Goal: Information Seeking & Learning: Learn about a topic

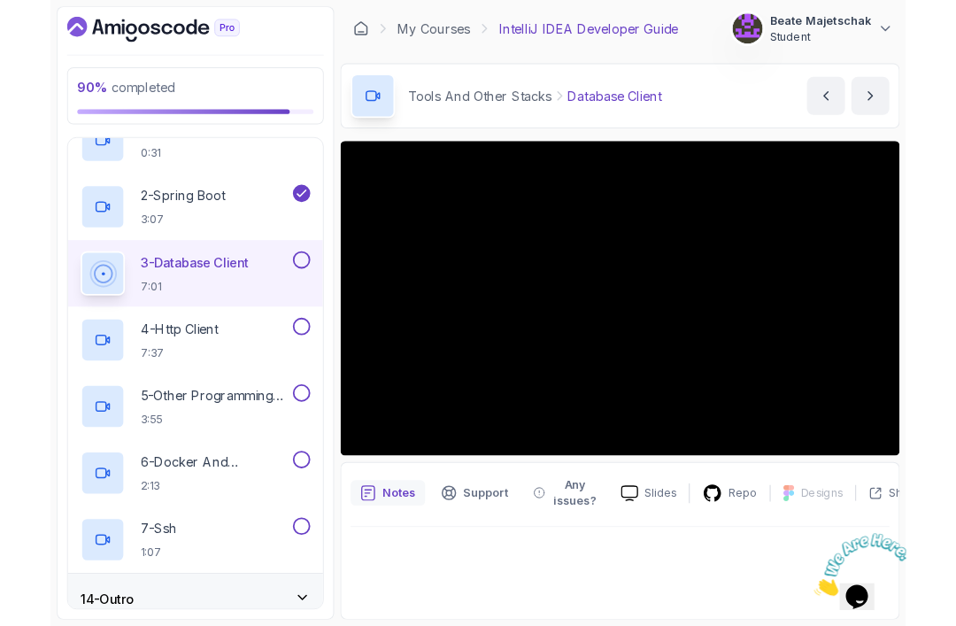
scroll to position [57, 0]
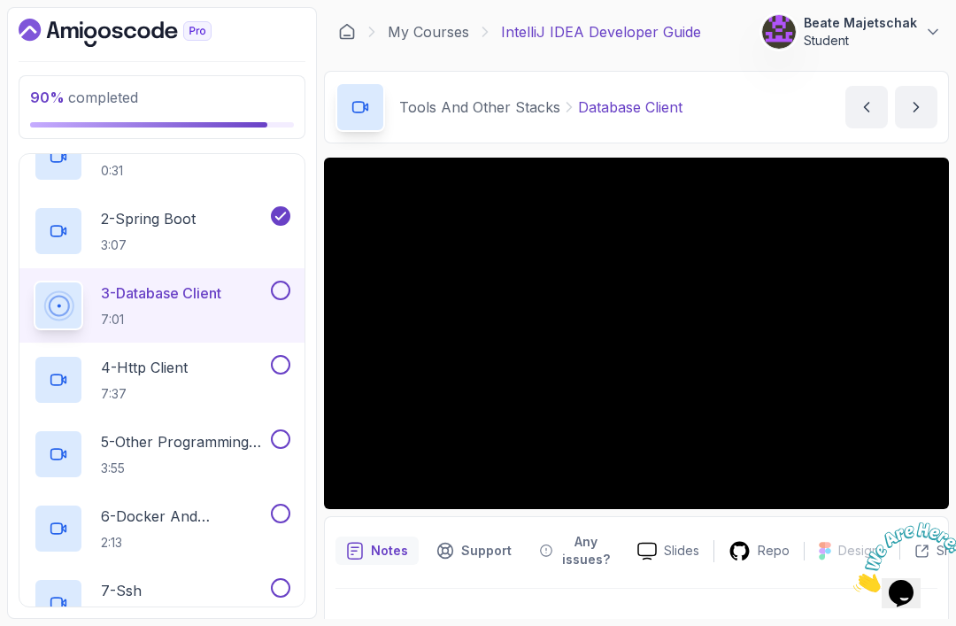
click at [154, 208] on h2 "2 - Spring Boot 3:07" at bounding box center [148, 231] width 95 height 46
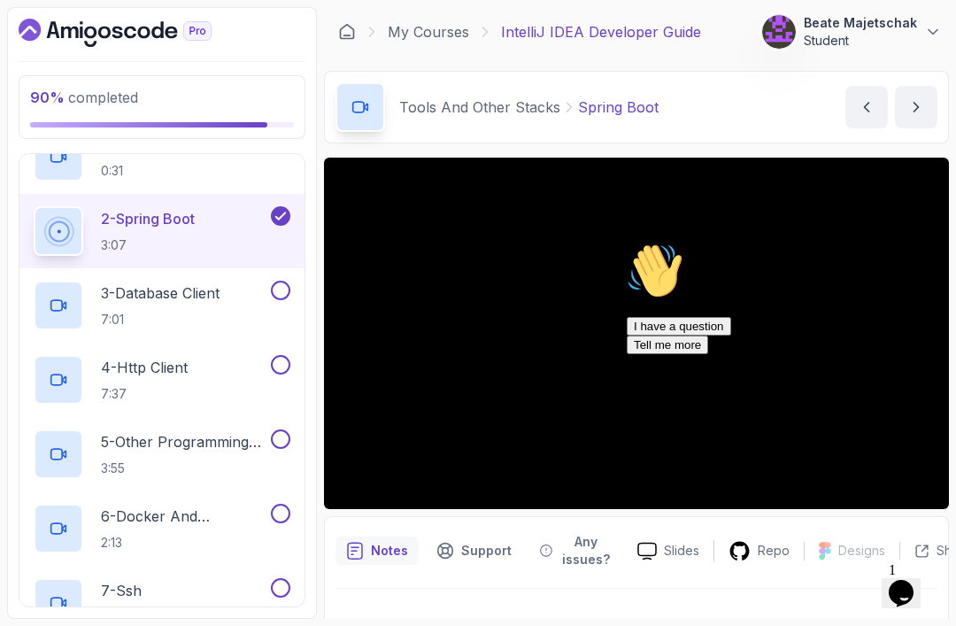
click at [627, 243] on icon "Chat attention grabber" at bounding box center [627, 243] width 0 height 0
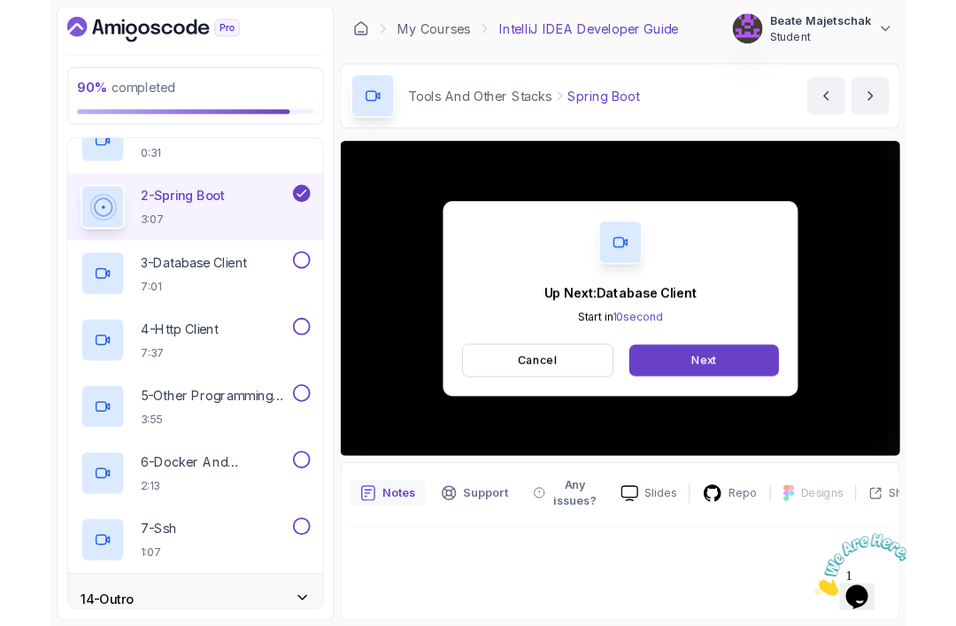
scroll to position [57, 0]
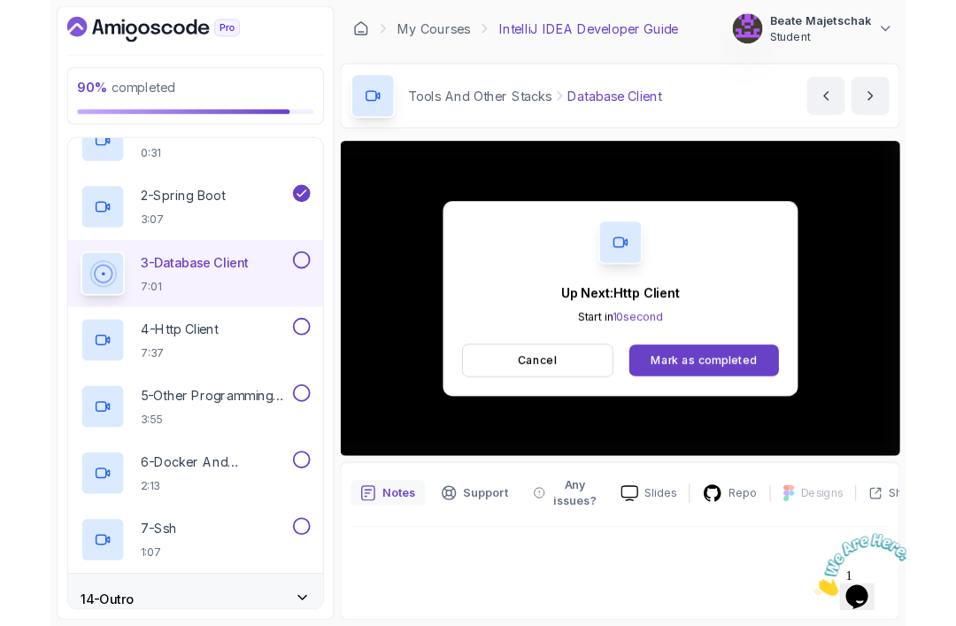
scroll to position [57, 0]
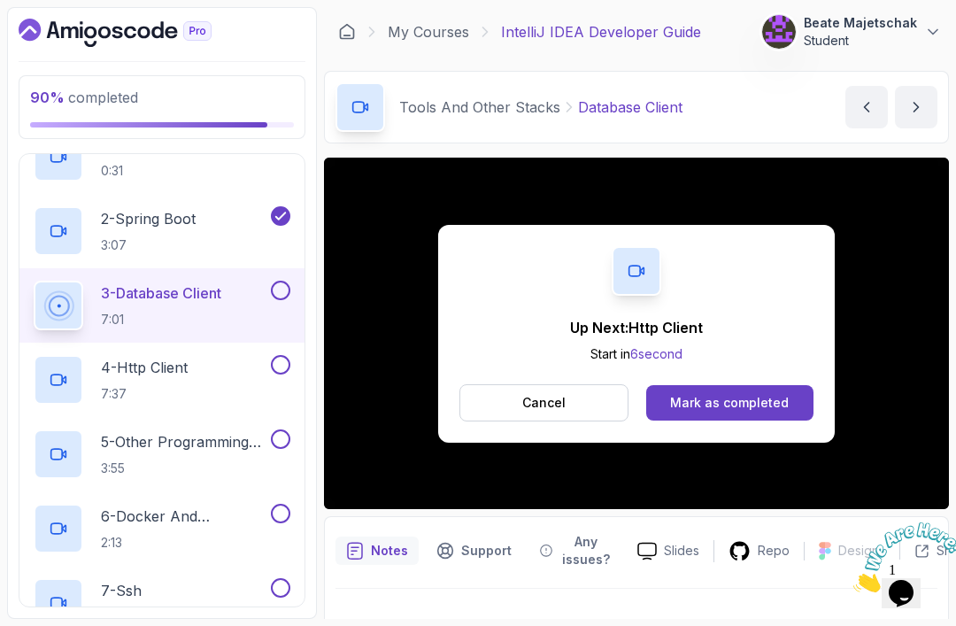
click at [743, 394] on div "Mark as completed" at bounding box center [729, 403] width 119 height 18
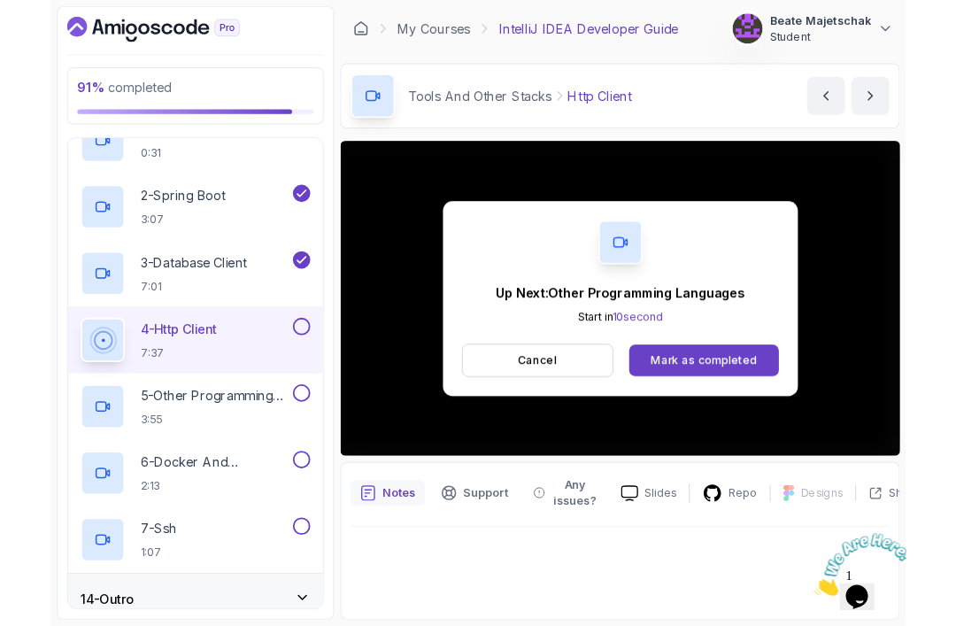
scroll to position [57, 0]
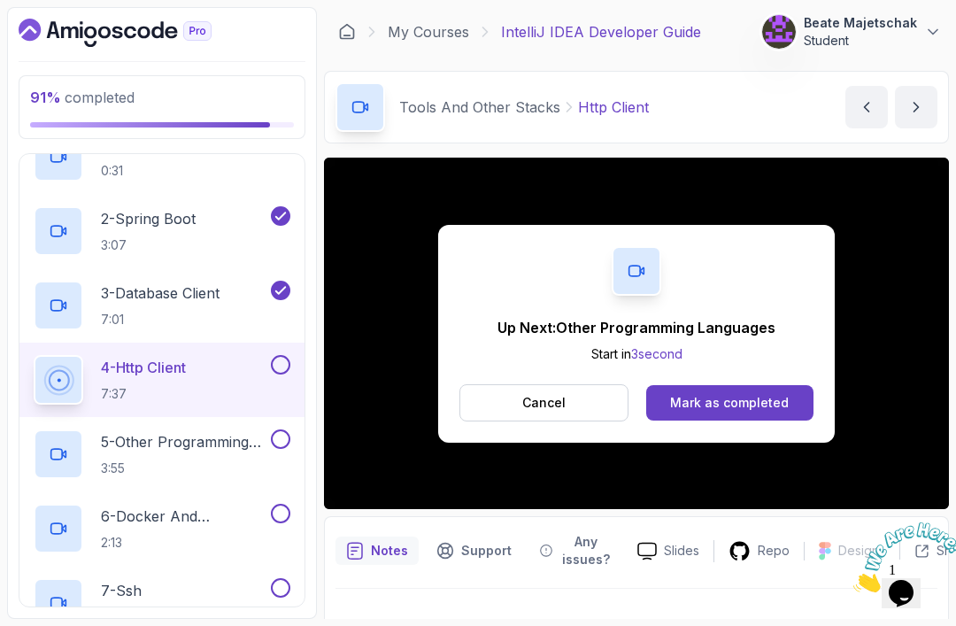
click at [745, 394] on div "Mark as completed" at bounding box center [729, 403] width 119 height 18
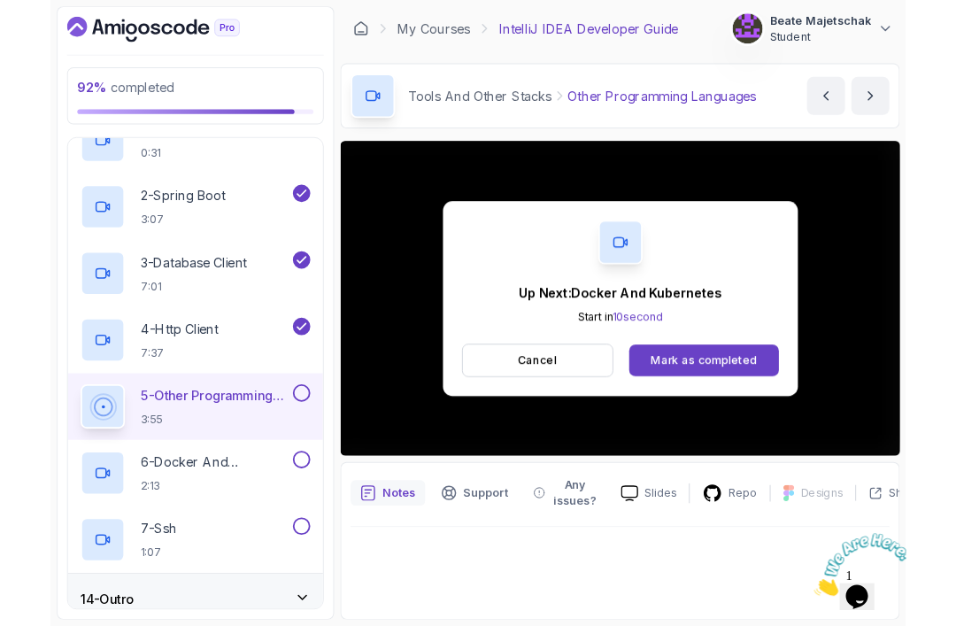
scroll to position [57, 0]
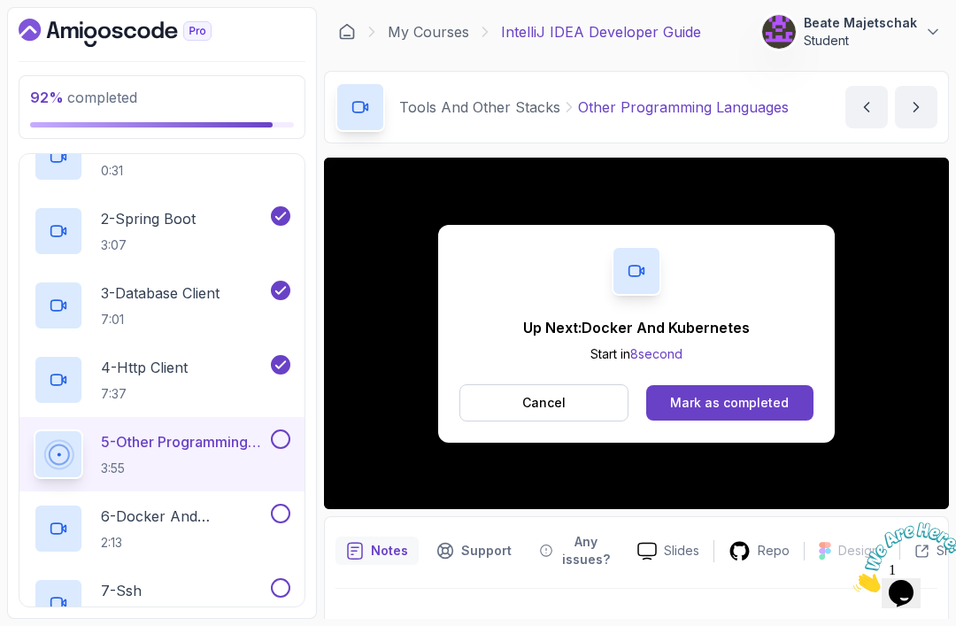
click at [745, 394] on div "Mark as completed" at bounding box center [729, 403] width 119 height 18
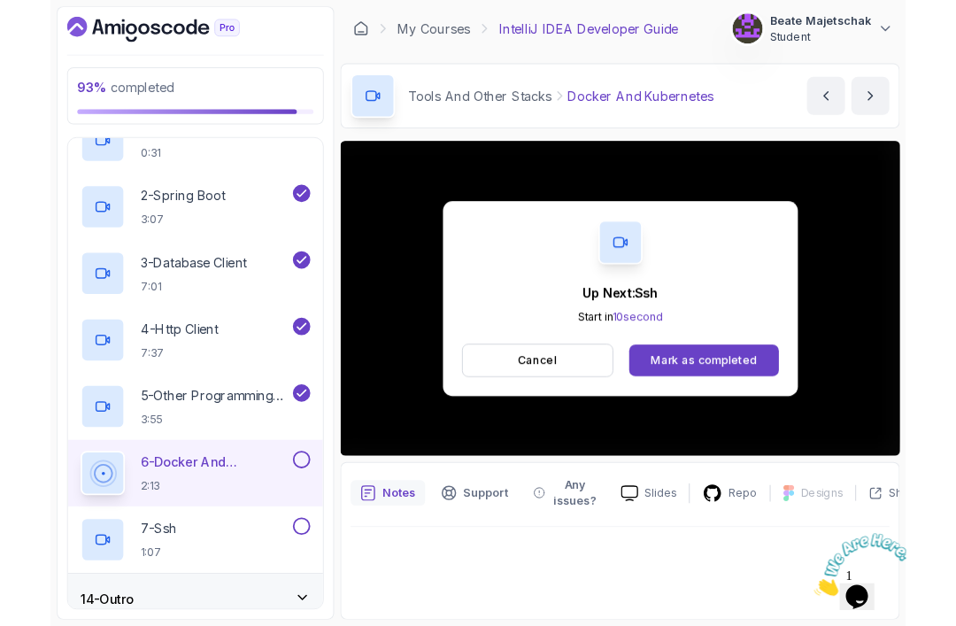
scroll to position [57, 0]
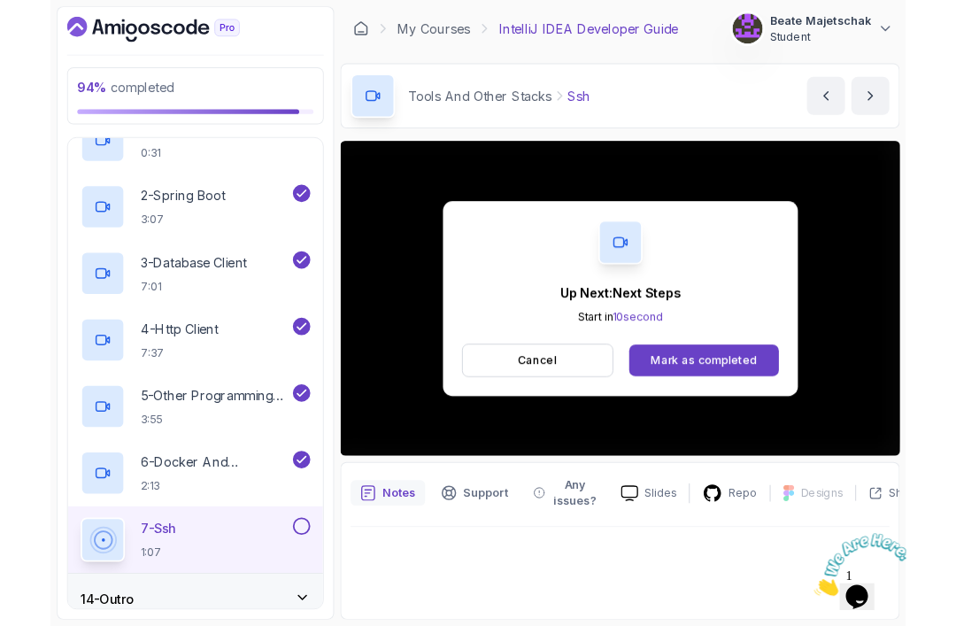
scroll to position [57, 0]
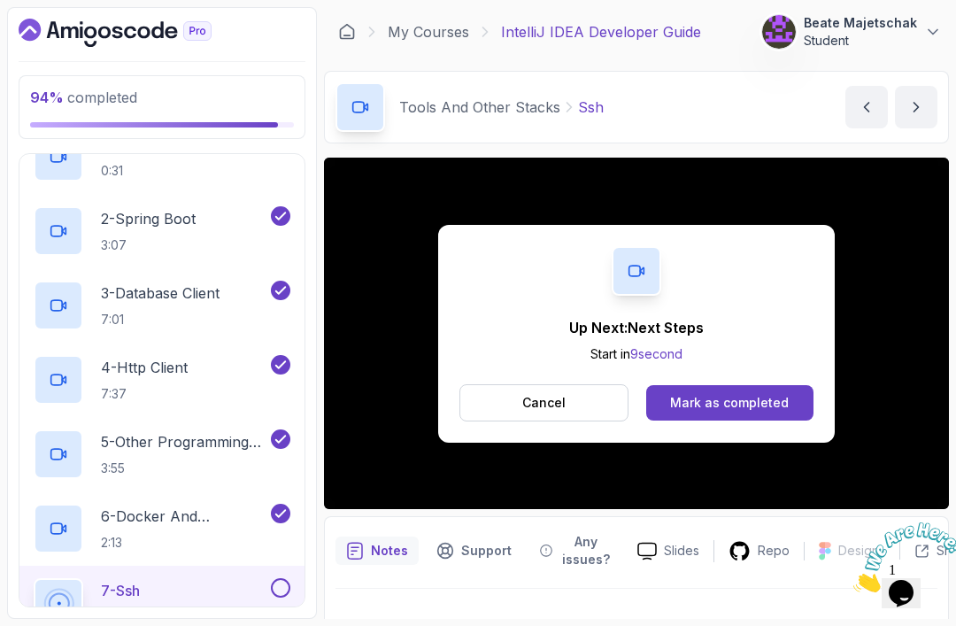
click at [729, 394] on div "Mark as completed" at bounding box center [729, 403] width 119 height 18
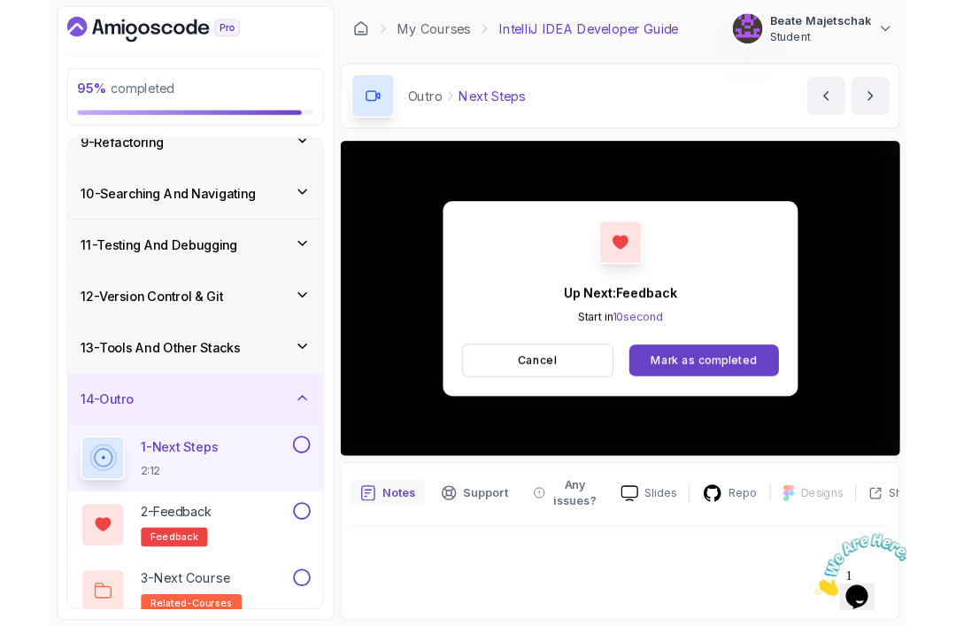
scroll to position [57, 0]
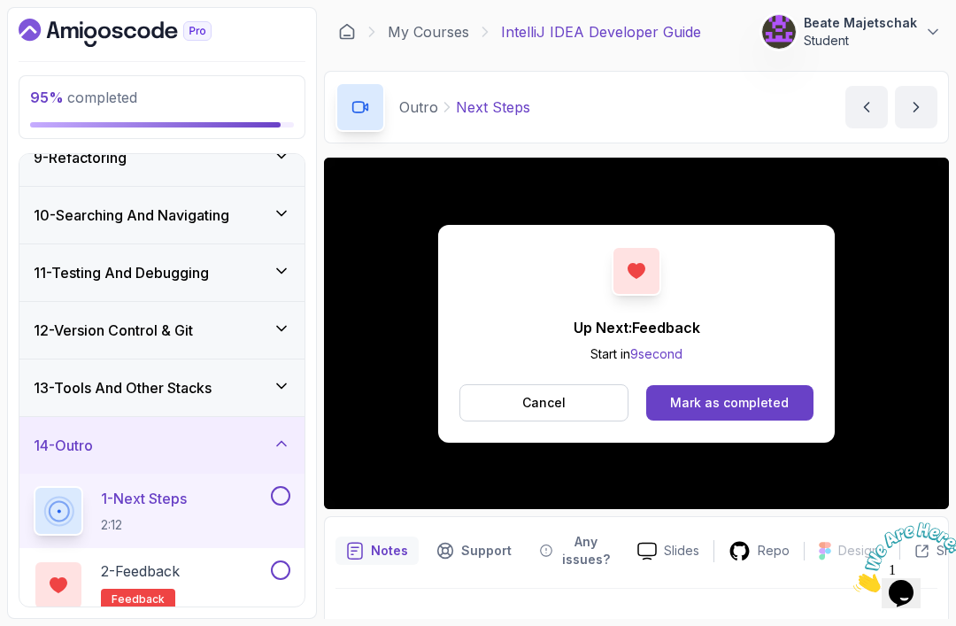
click at [751, 394] on div "Mark as completed" at bounding box center [729, 403] width 119 height 18
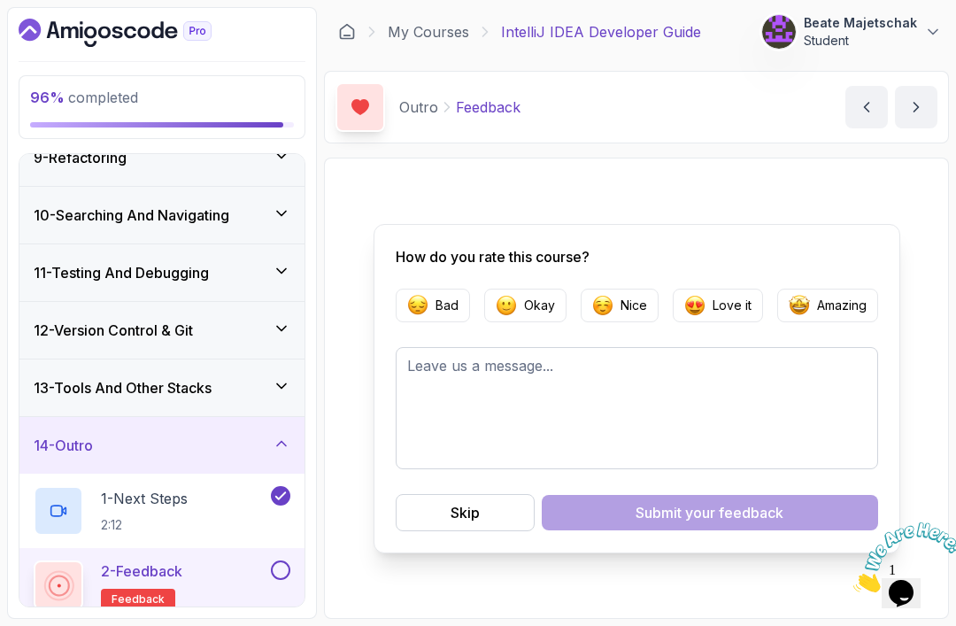
click at [704, 295] on img "button" at bounding box center [694, 305] width 21 height 21
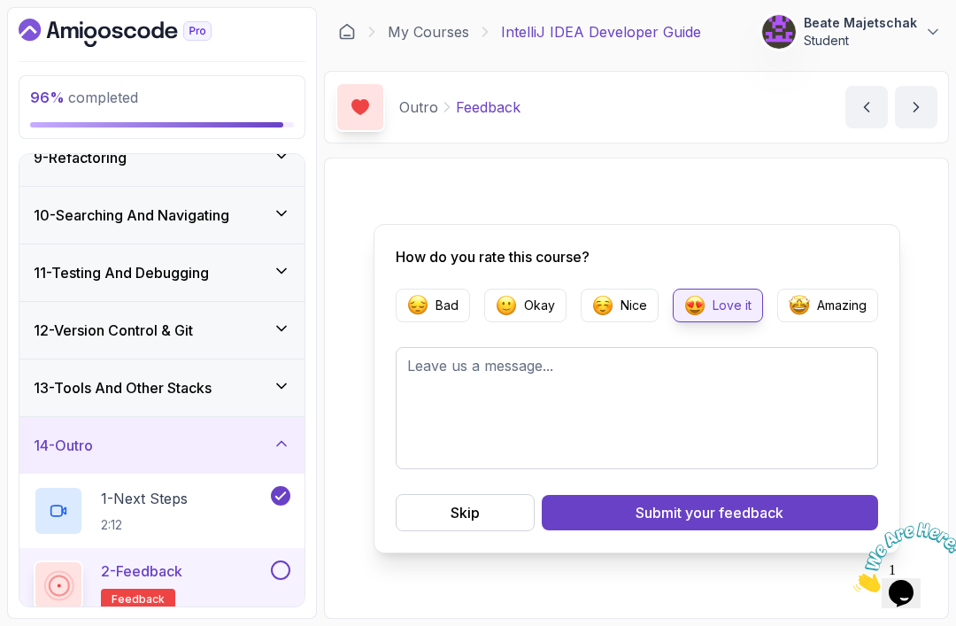
click at [740, 502] on span "your feedback" at bounding box center [734, 512] width 98 height 21
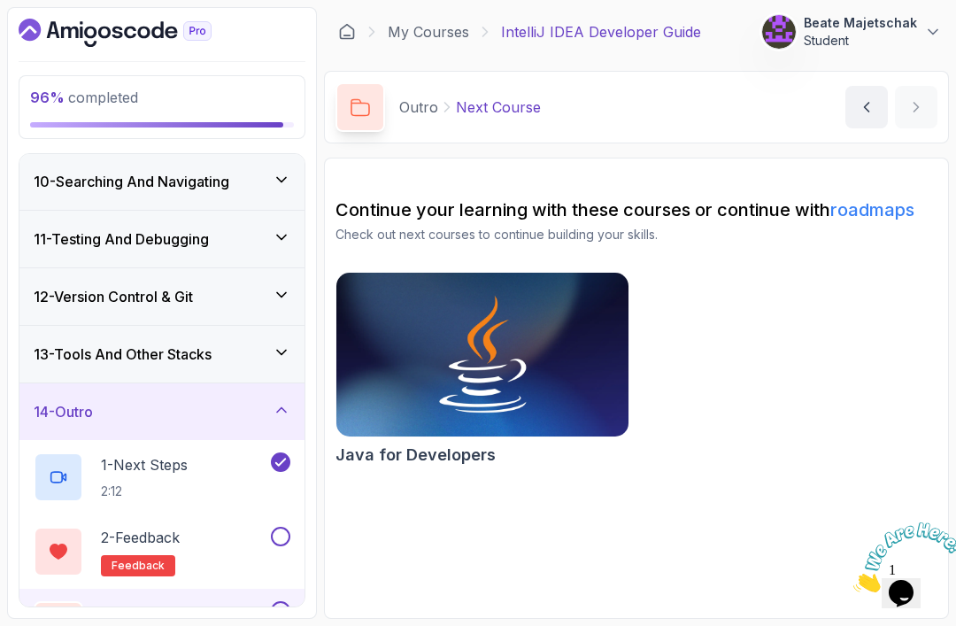
click at [411, 26] on link "My Courses" at bounding box center [428, 31] width 81 height 21
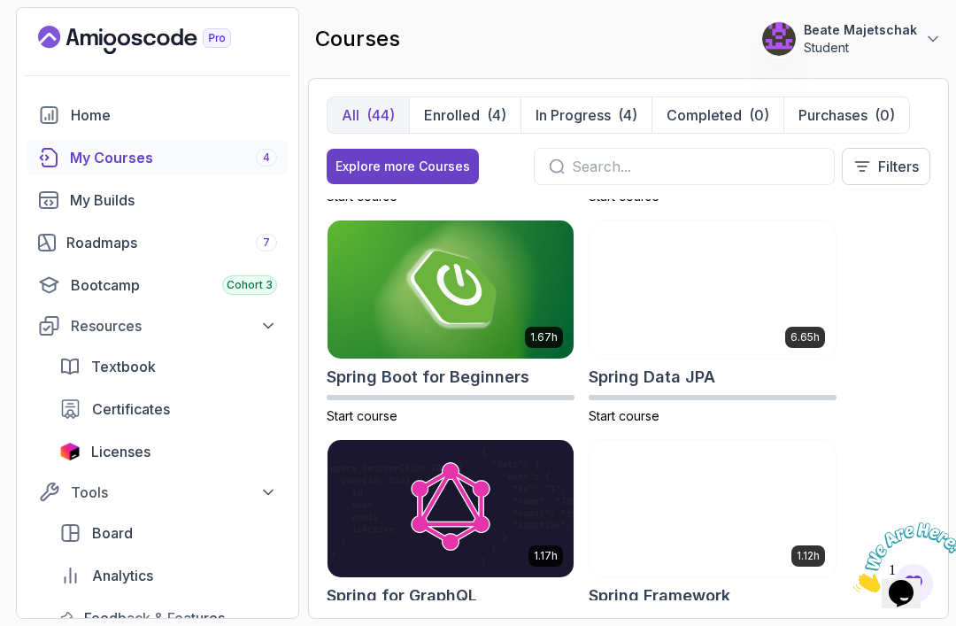
scroll to position [3925, 0]
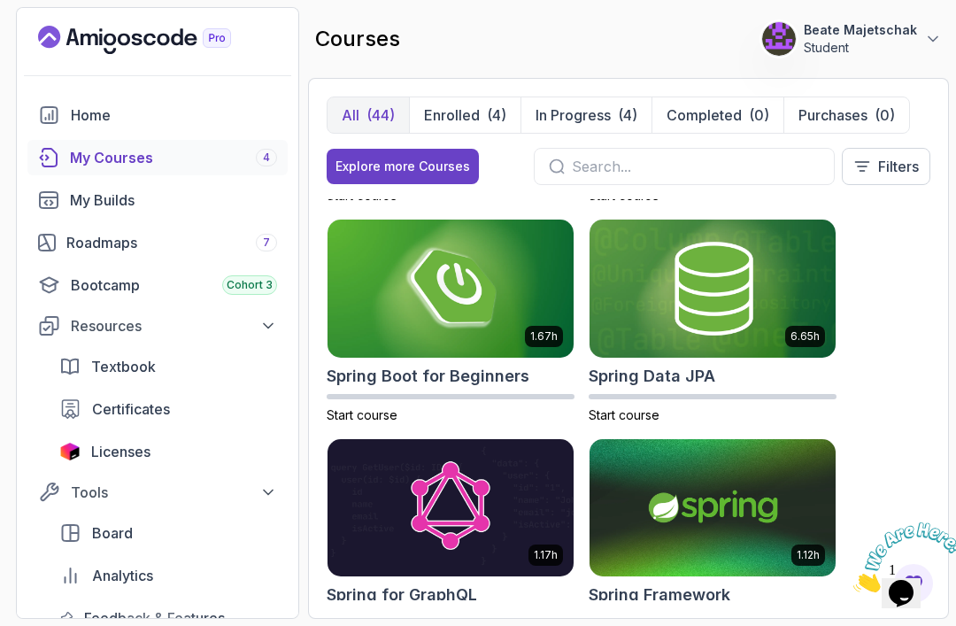
click at [719, 541] on img at bounding box center [713, 508] width 246 height 138
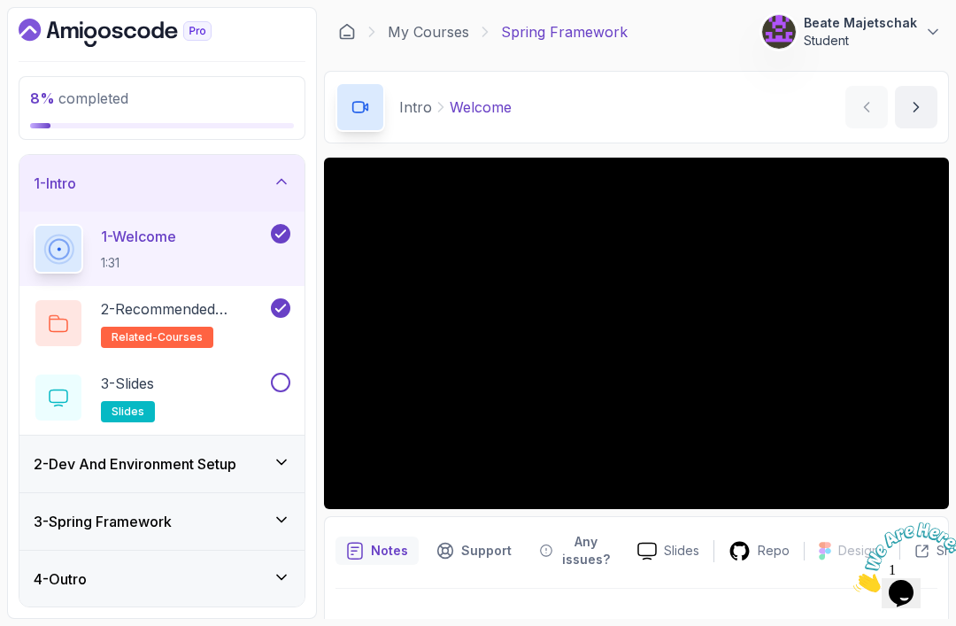
click at [180, 335] on span "related-courses" at bounding box center [157, 337] width 91 height 14
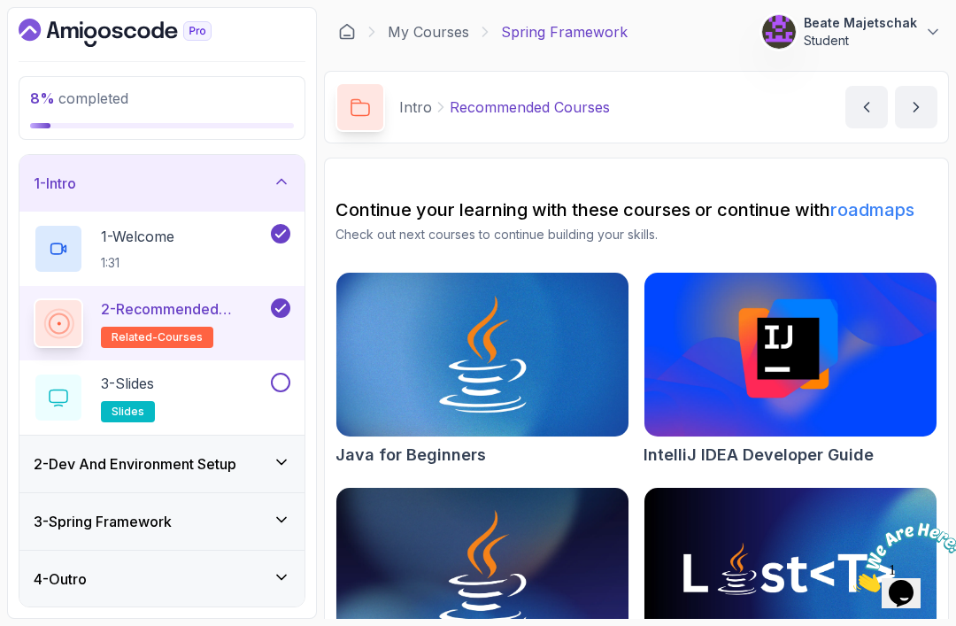
click at [205, 395] on div "3 - Slides slides" at bounding box center [151, 398] width 234 height 50
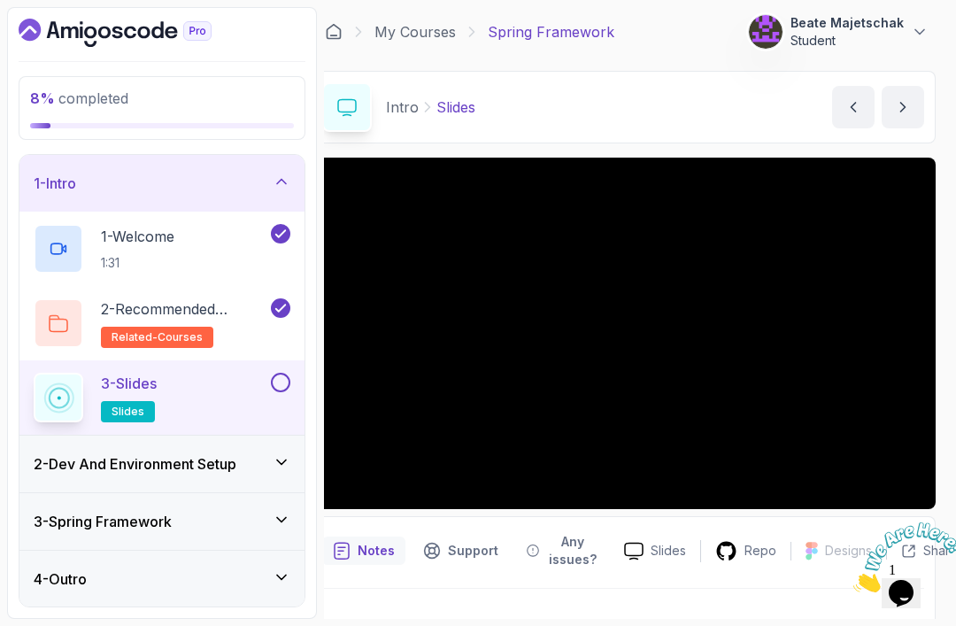
click at [271, 385] on button at bounding box center [280, 382] width 19 height 19
click at [235, 474] on h3 "2 - Dev And Environment Setup" at bounding box center [135, 463] width 203 height 21
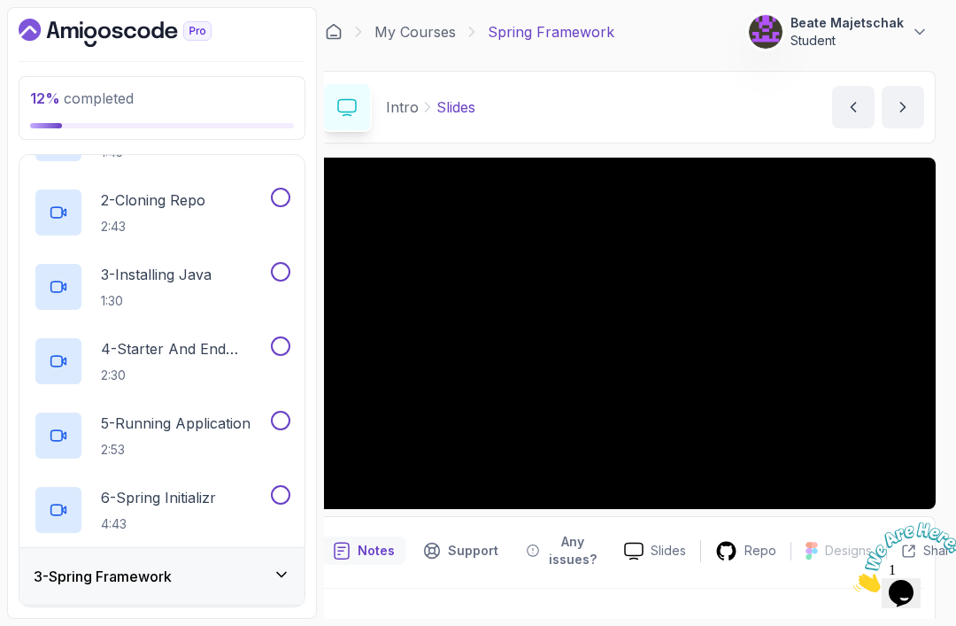
scroll to position [167, 0]
click at [149, 585] on h3 "3 - Spring Framework" at bounding box center [103, 577] width 138 height 21
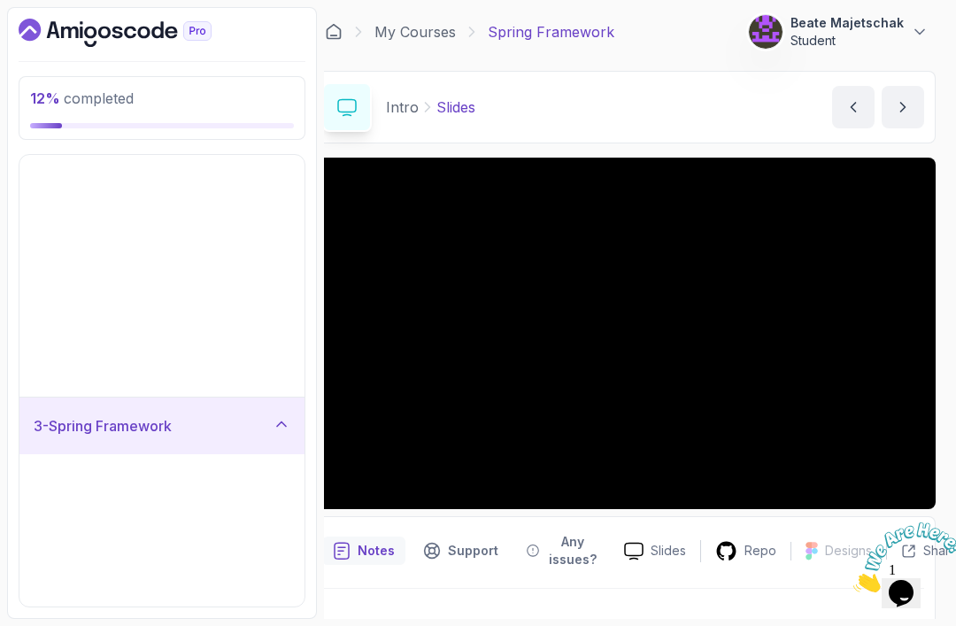
scroll to position [0, 0]
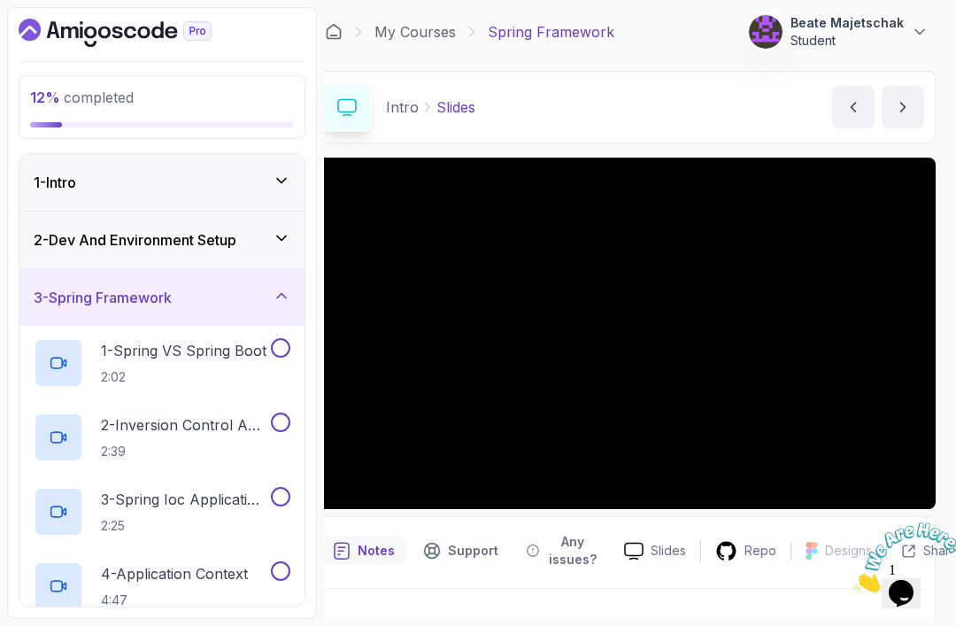
click at [157, 299] on h3 "3 - Spring Framework" at bounding box center [103, 297] width 138 height 21
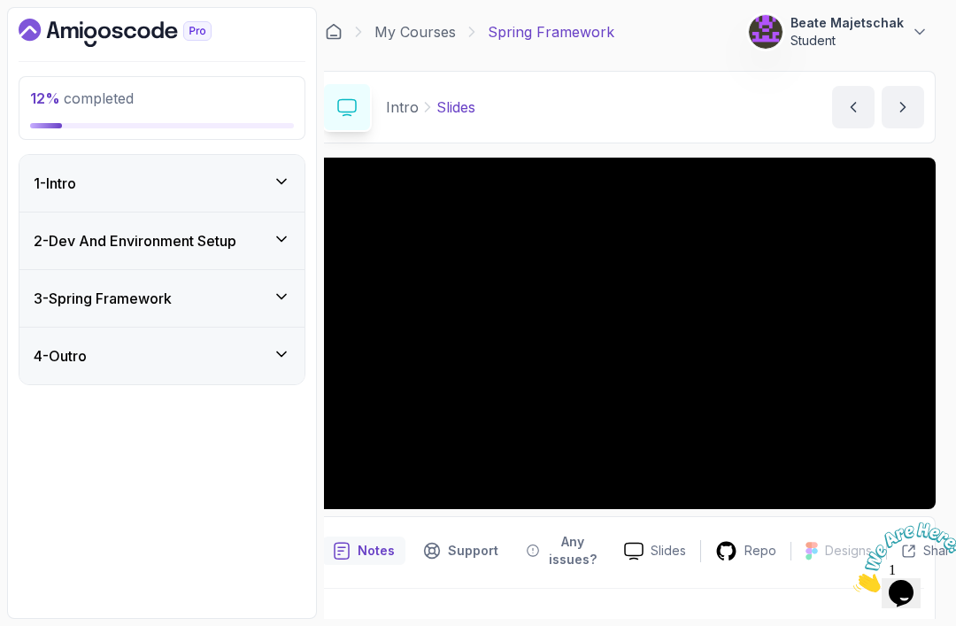
click at [187, 240] on h3 "2 - Dev And Environment Setup" at bounding box center [135, 240] width 203 height 21
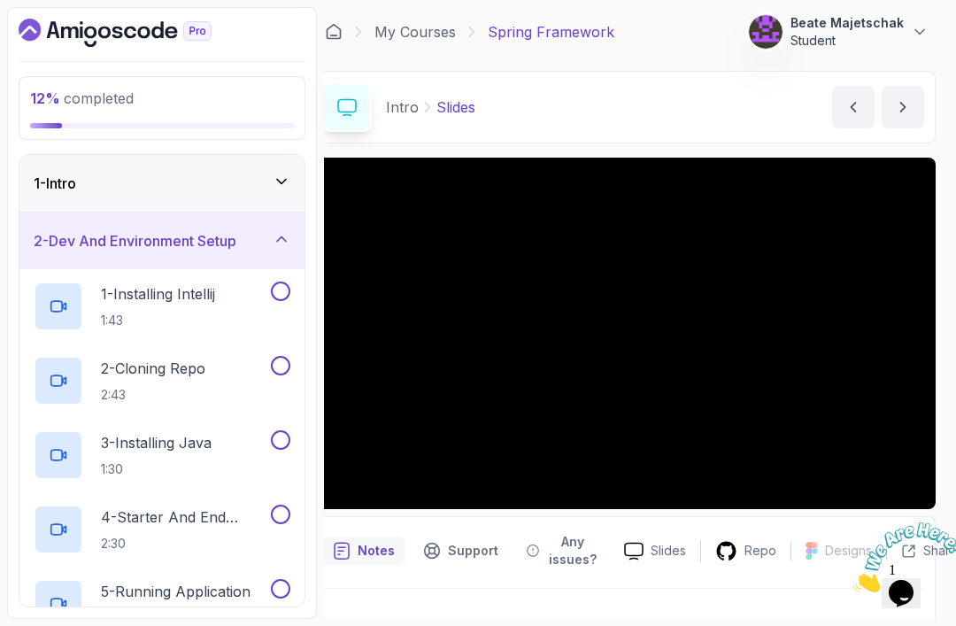
click at [237, 302] on div "1 - Installing Intellij 1:43" at bounding box center [151, 307] width 234 height 50
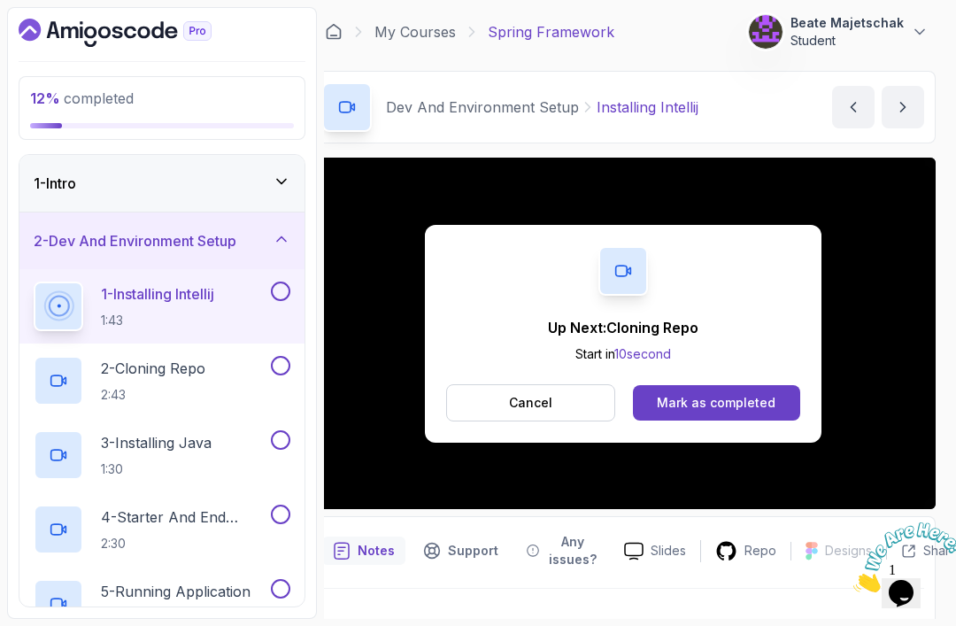
click at [730, 405] on div "Mark as completed" at bounding box center [716, 403] width 119 height 18
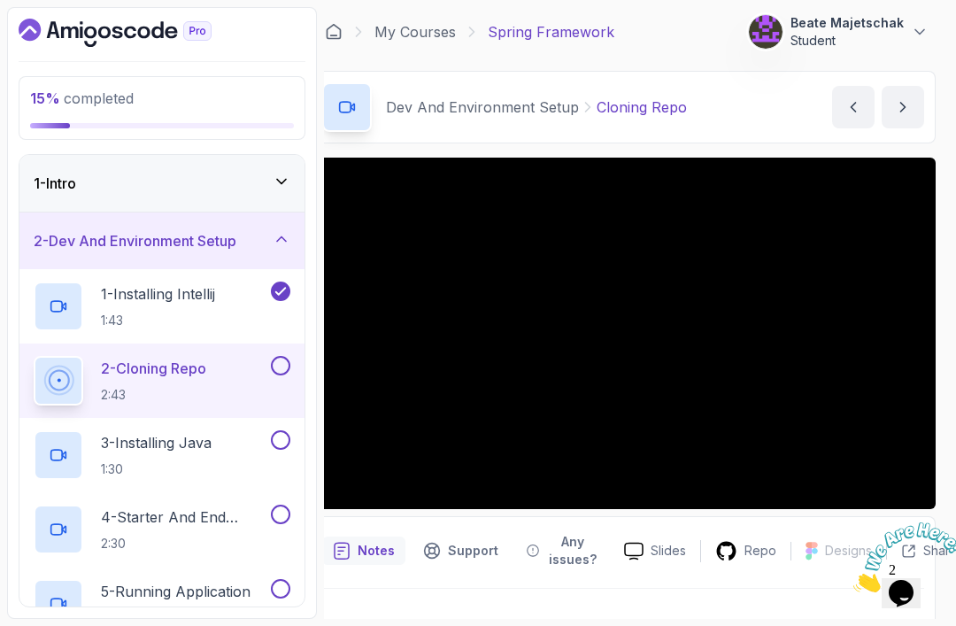
click at [152, 303] on p "1 - Installing Intellij" at bounding box center [158, 293] width 114 height 21
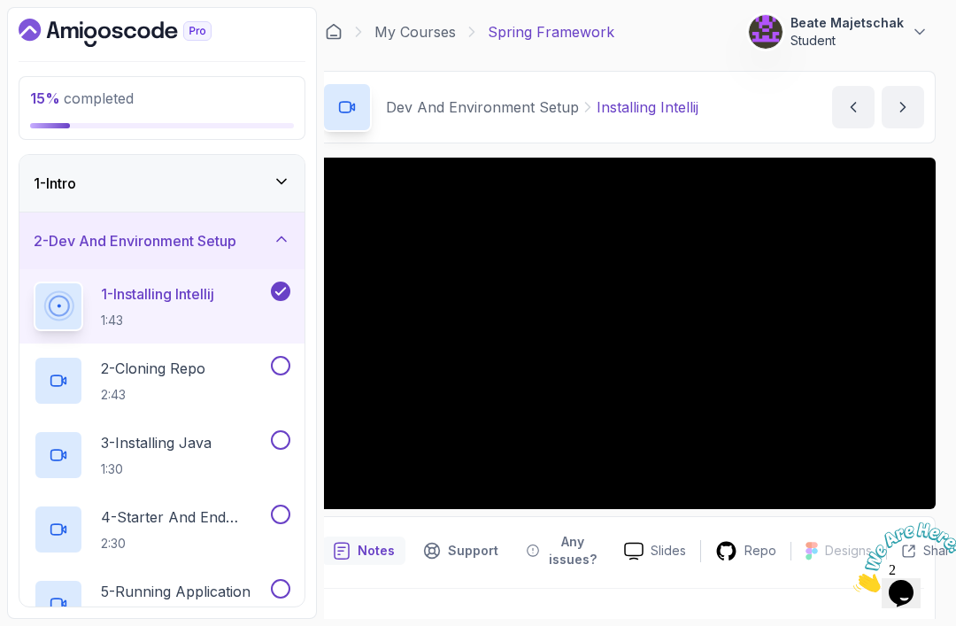
click at [166, 383] on h2 "2 - Cloning Repo 2:43" at bounding box center [153, 381] width 104 height 46
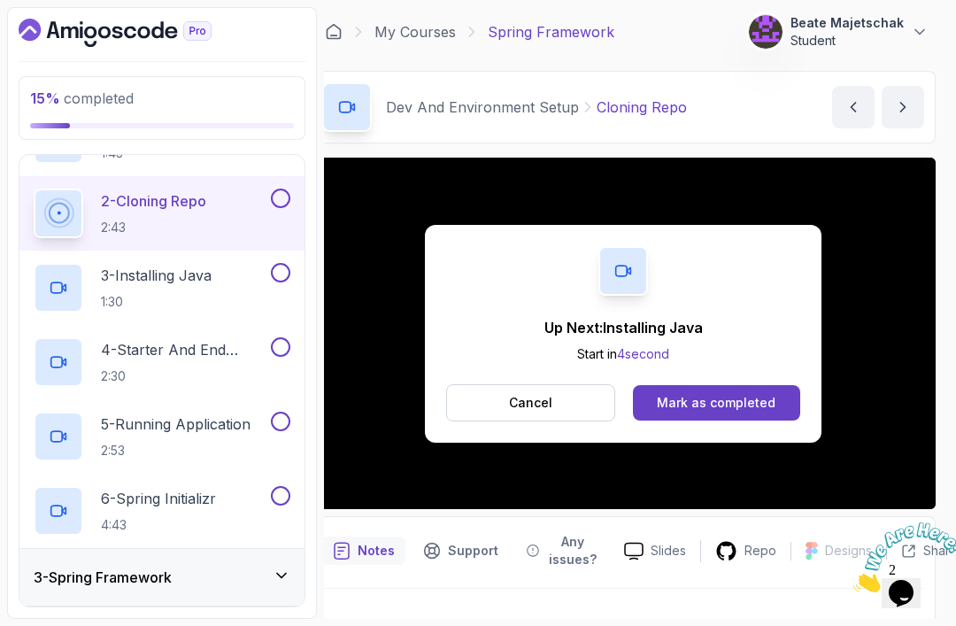
click at [714, 402] on div "Mark as completed" at bounding box center [716, 403] width 119 height 18
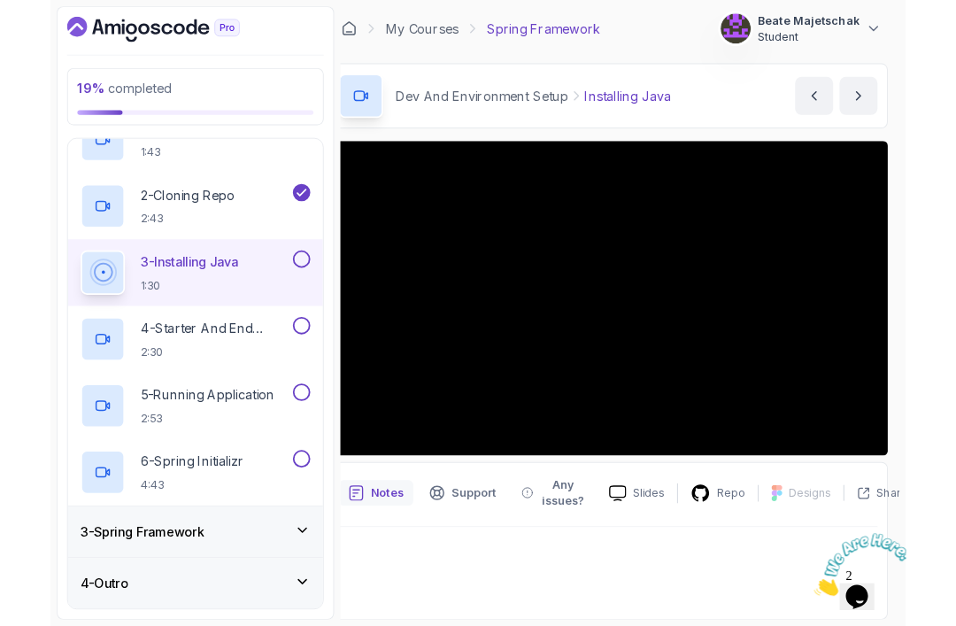
scroll to position [133, 0]
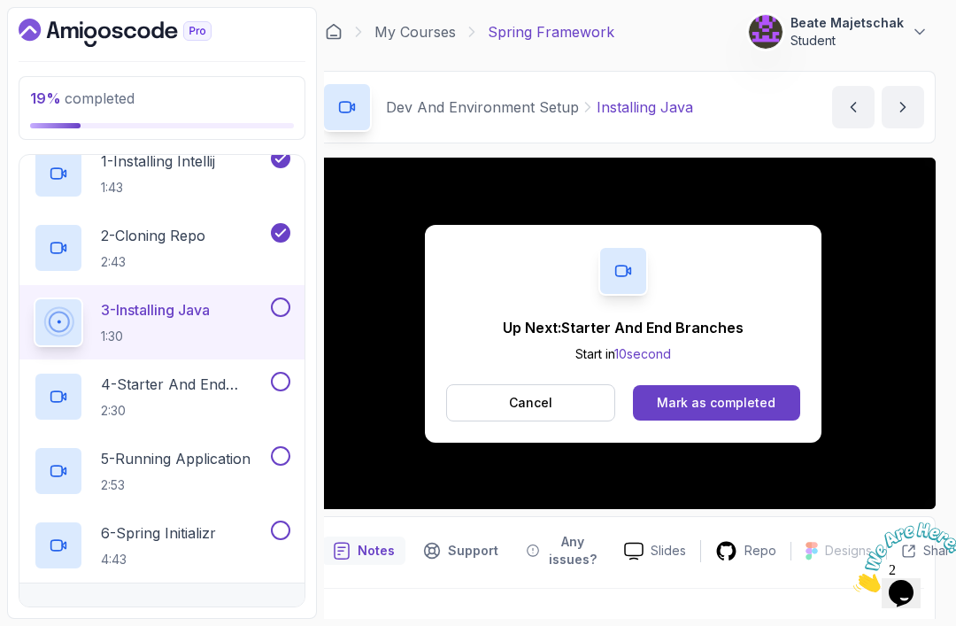
click at [721, 408] on div "Mark as completed" at bounding box center [716, 403] width 119 height 18
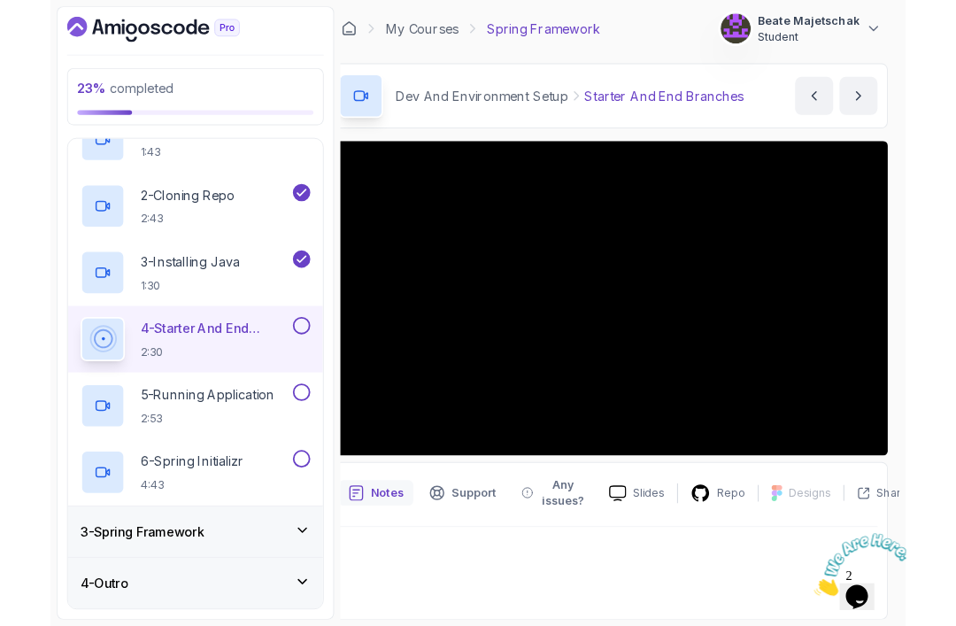
scroll to position [133, 0]
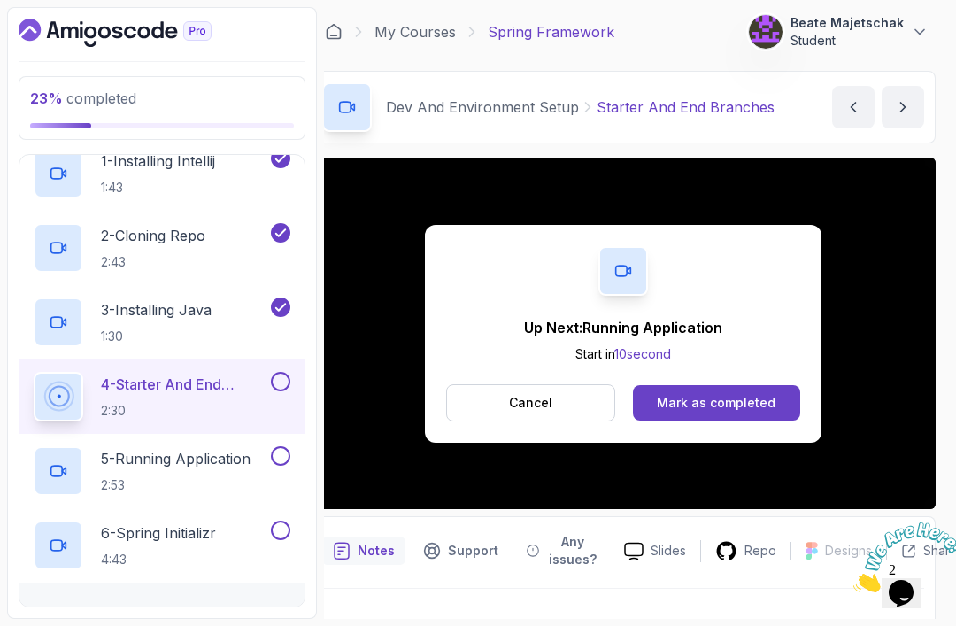
click at [718, 394] on div "Mark as completed" at bounding box center [716, 403] width 119 height 18
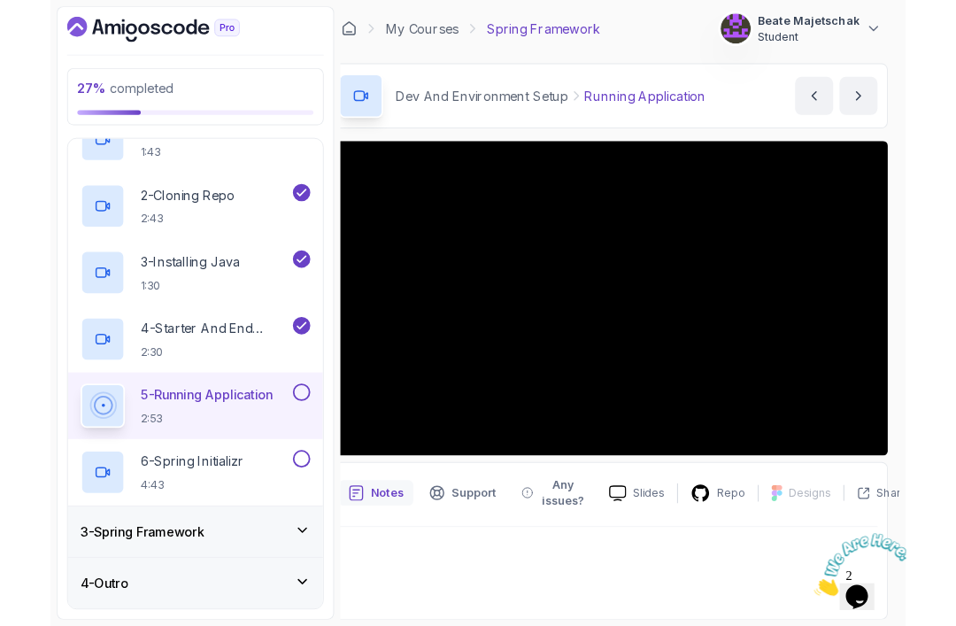
scroll to position [133, 0]
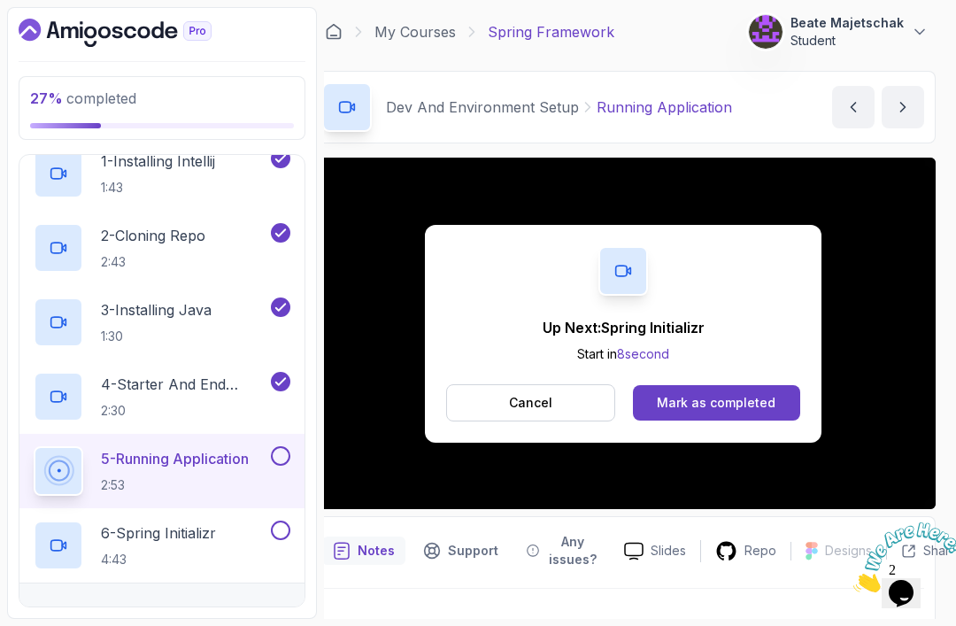
click at [727, 410] on div "Mark as completed" at bounding box center [716, 403] width 119 height 18
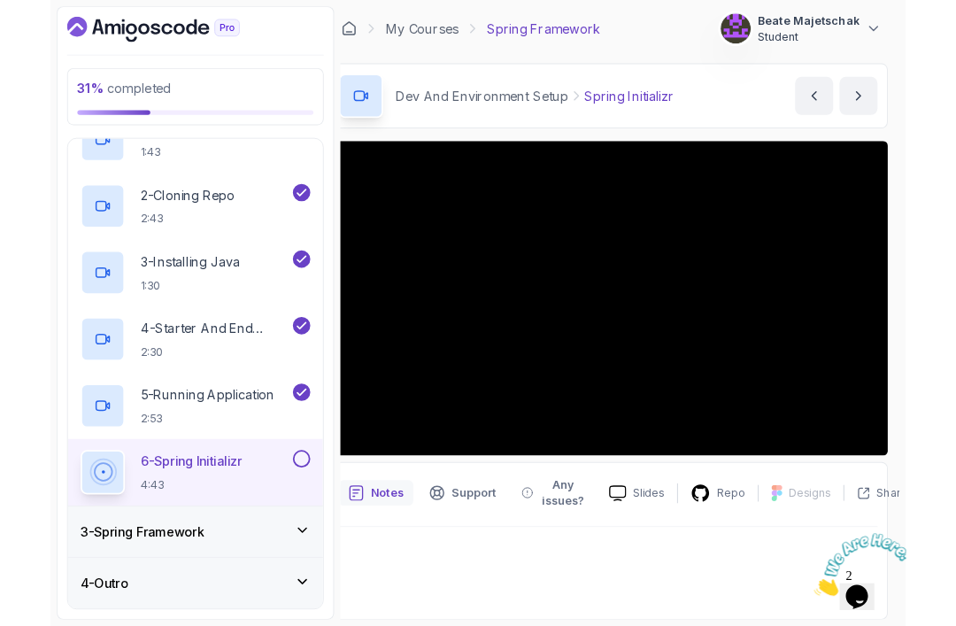
scroll to position [133, 0]
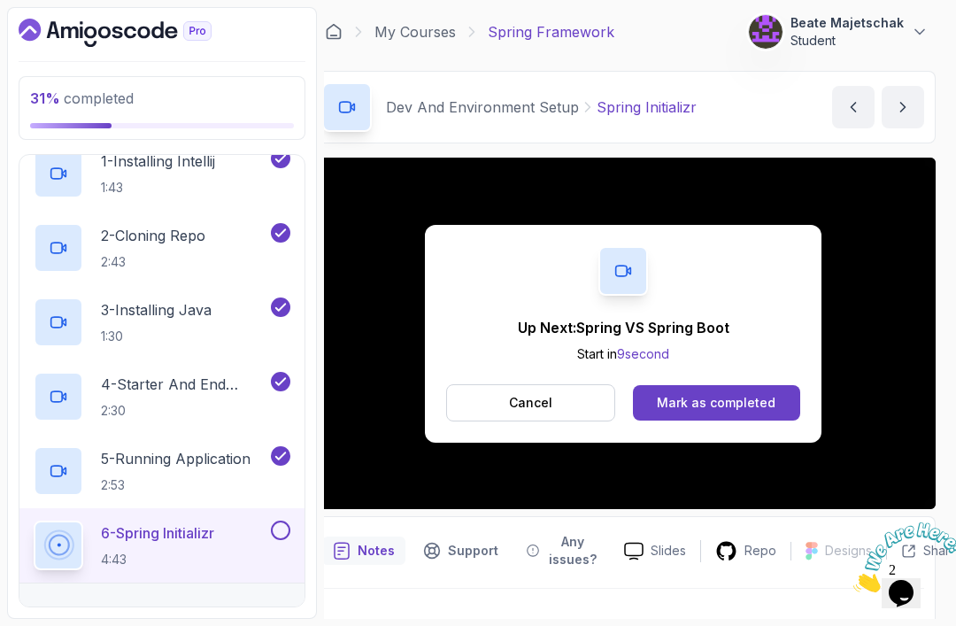
click at [723, 398] on div "Mark as completed" at bounding box center [716, 403] width 119 height 18
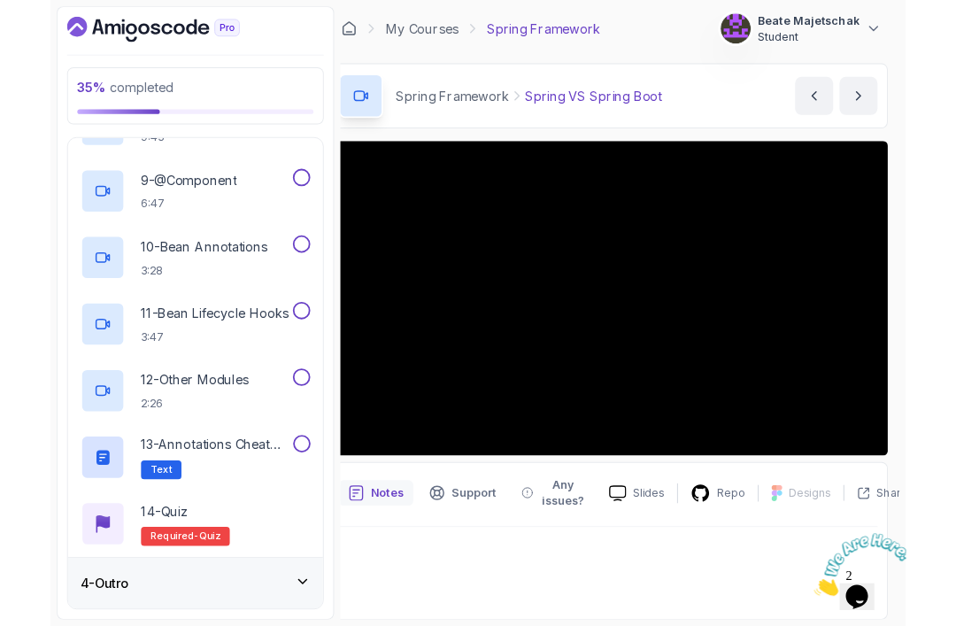
scroll to position [727, 0]
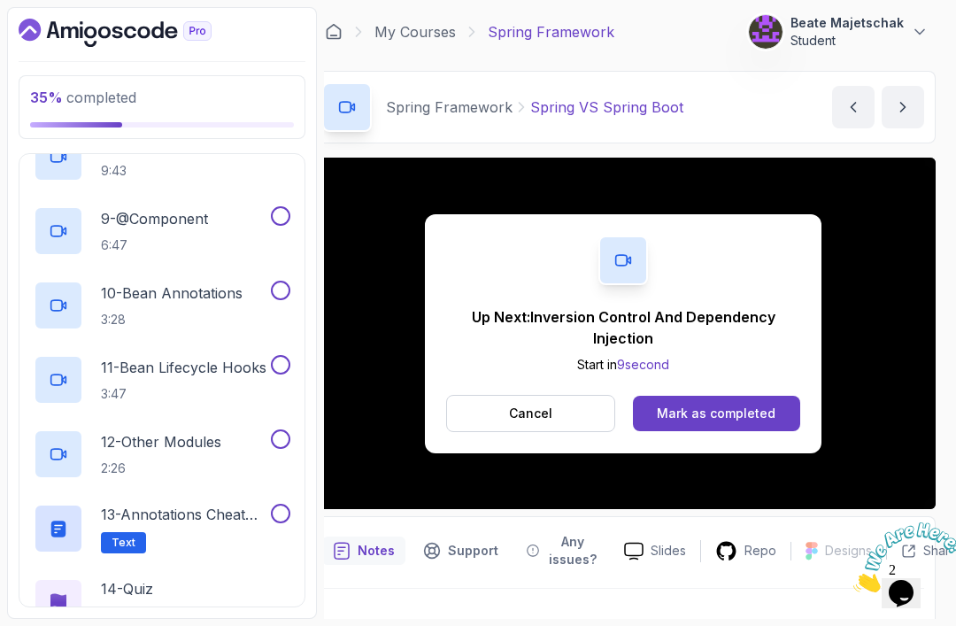
click at [698, 428] on button "Mark as completed" at bounding box center [716, 413] width 167 height 35
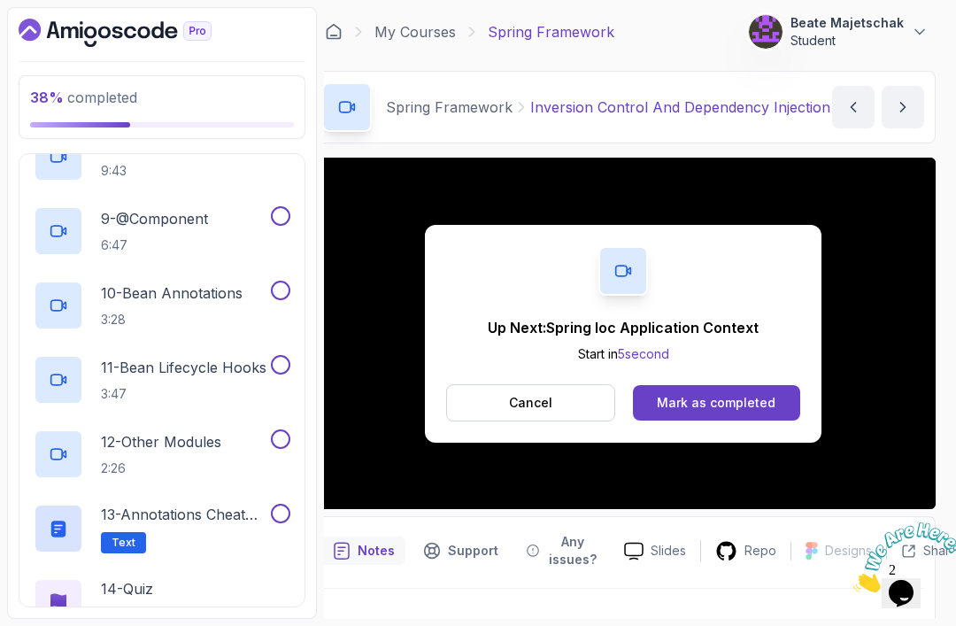
click at [716, 399] on div "Mark as completed" at bounding box center [716, 403] width 119 height 18
click at [727, 396] on div "Mark as completed" at bounding box center [716, 403] width 119 height 18
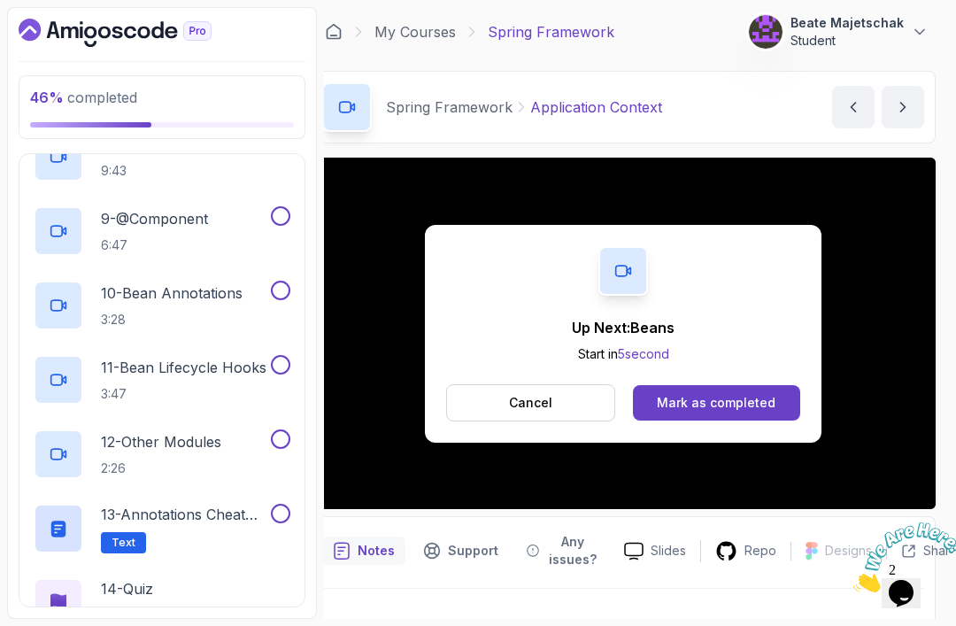
click at [710, 401] on div "Mark as completed" at bounding box center [716, 403] width 119 height 18
click at [711, 405] on div "Mark as completed" at bounding box center [716, 403] width 119 height 18
click at [731, 410] on div "Mark as completed" at bounding box center [716, 403] width 119 height 18
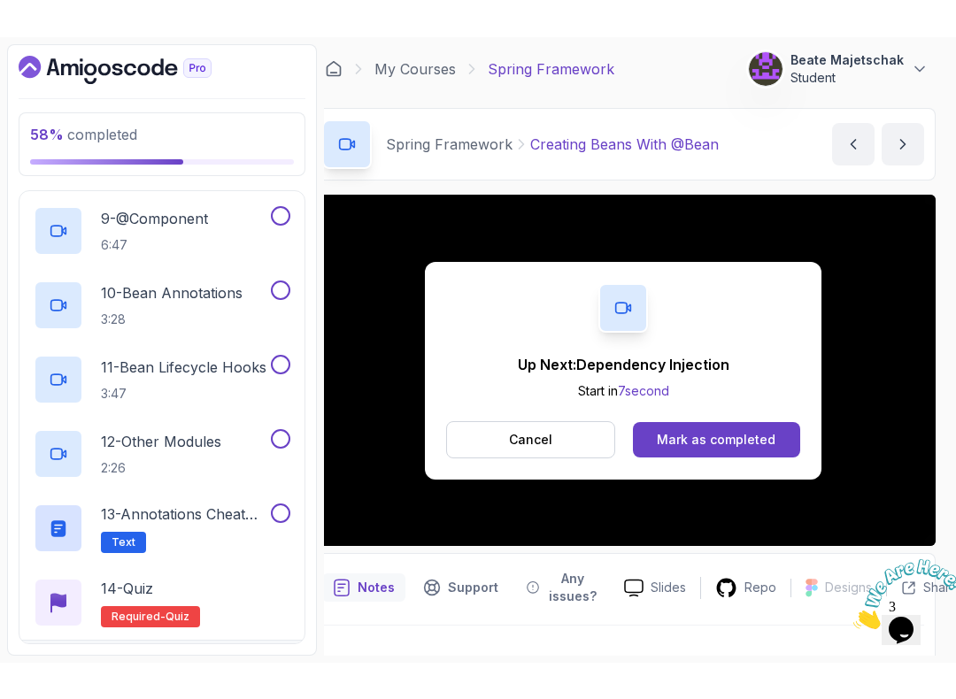
scroll to position [761, 0]
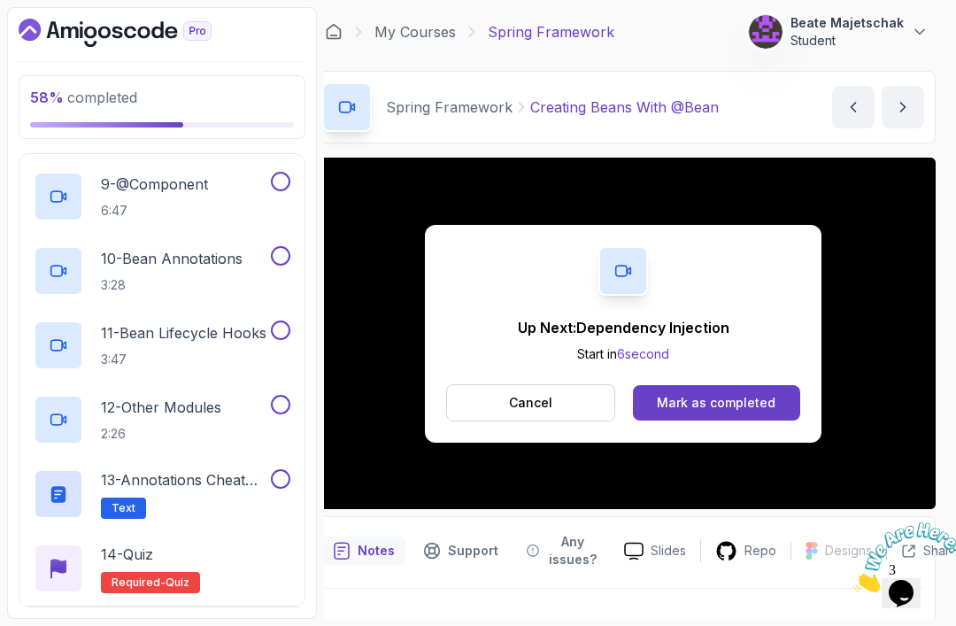
click at [698, 415] on button "Mark as completed" at bounding box center [716, 402] width 167 height 35
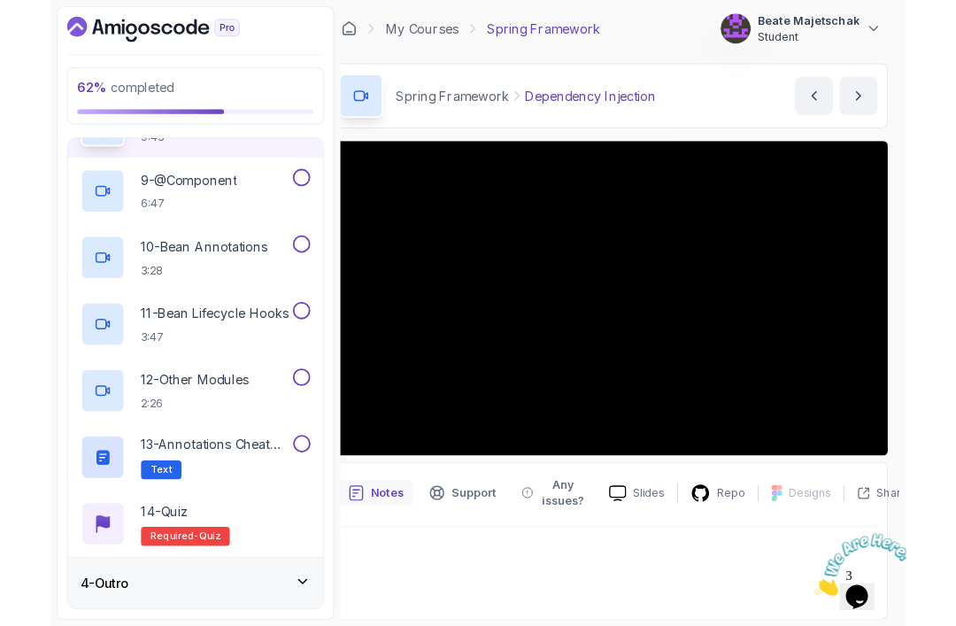
scroll to position [727, 0]
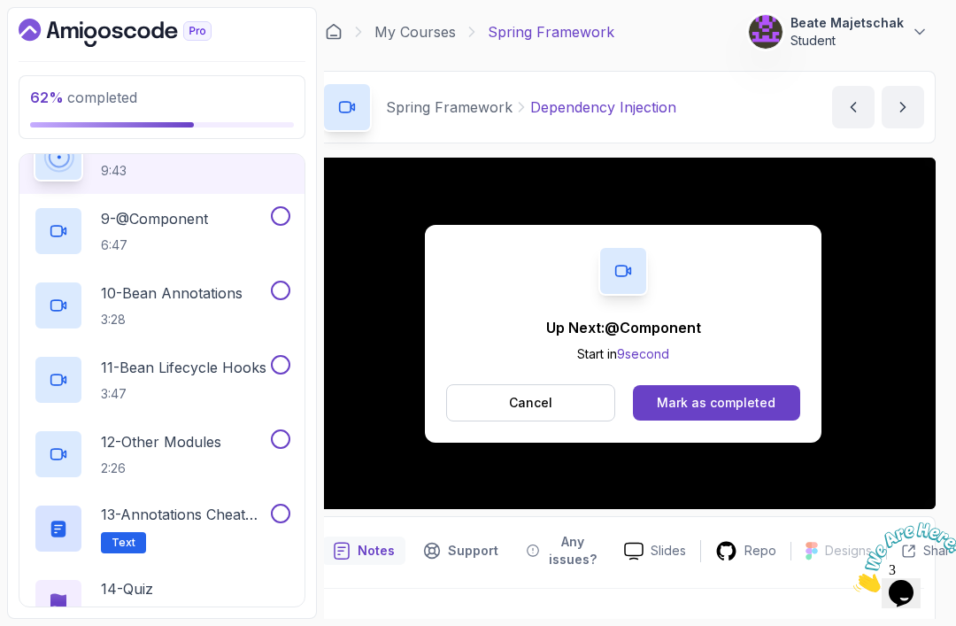
click at [711, 413] on button "Mark as completed" at bounding box center [716, 402] width 167 height 35
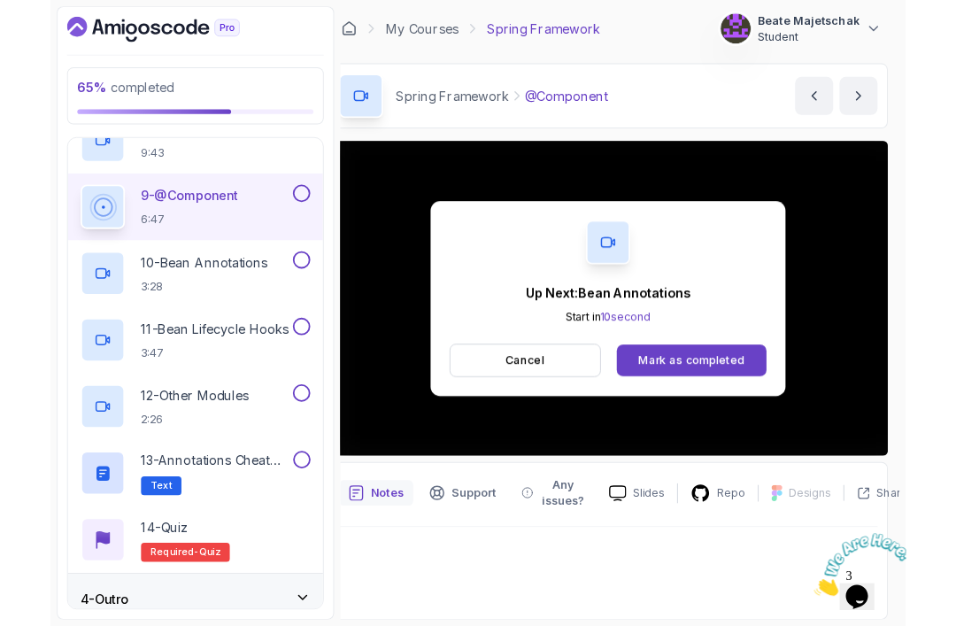
scroll to position [3, 0]
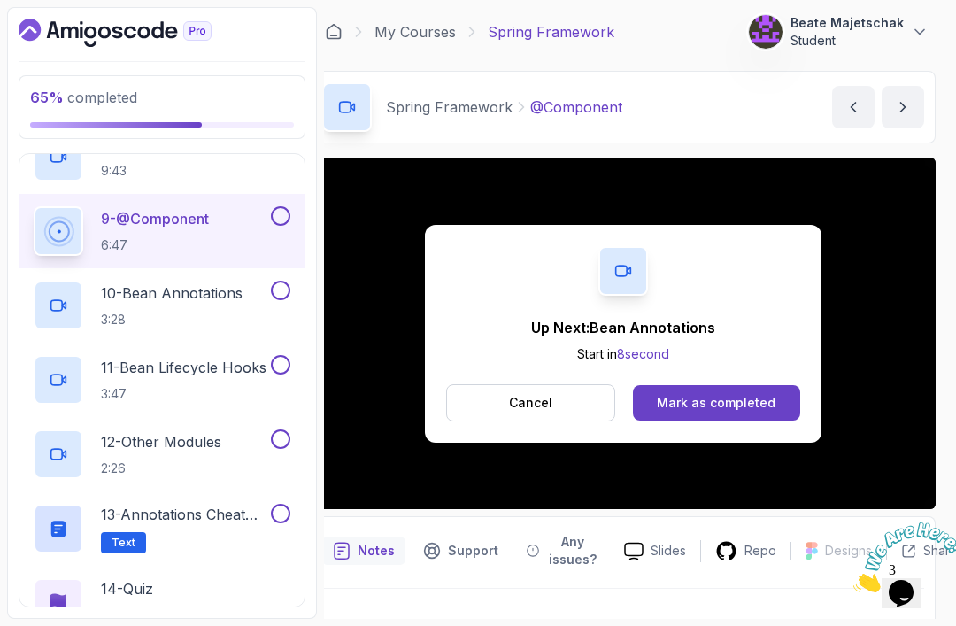
click at [733, 408] on div "Mark as completed" at bounding box center [716, 403] width 119 height 18
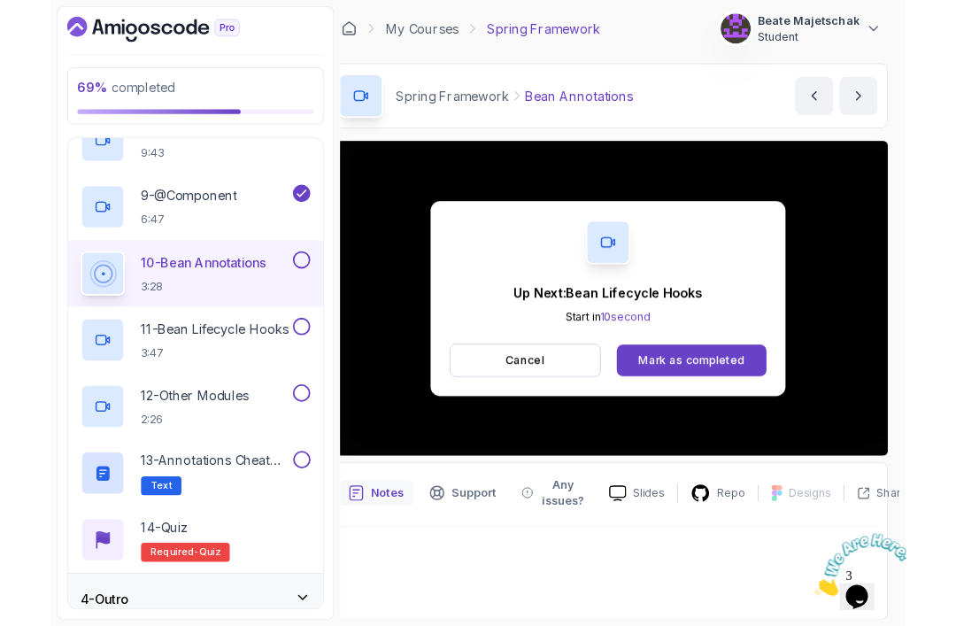
scroll to position [3, 0]
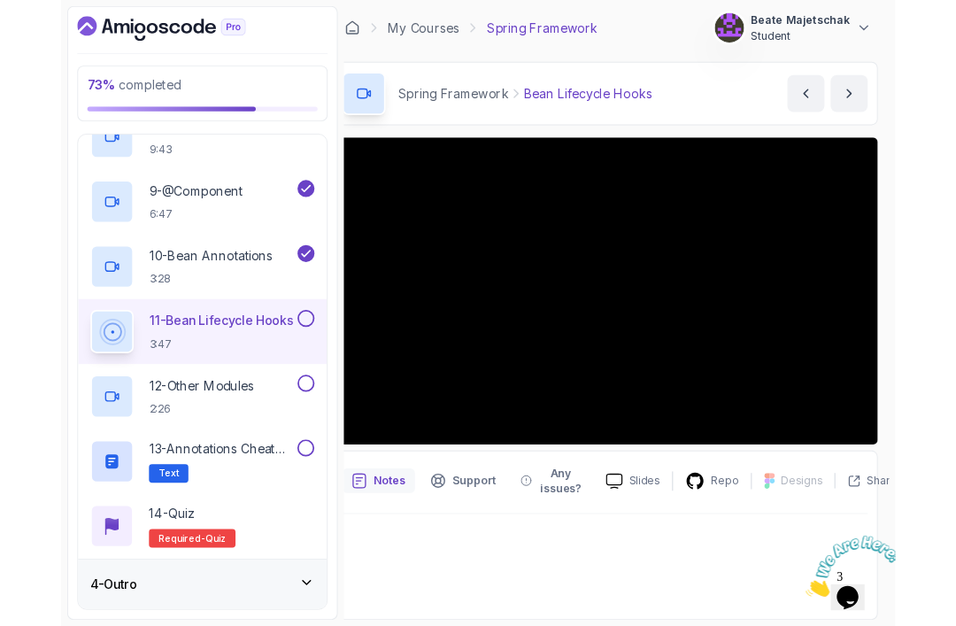
scroll to position [3, 0]
